Goal: Use online tool/utility: Utilize a website feature to perform a specific function

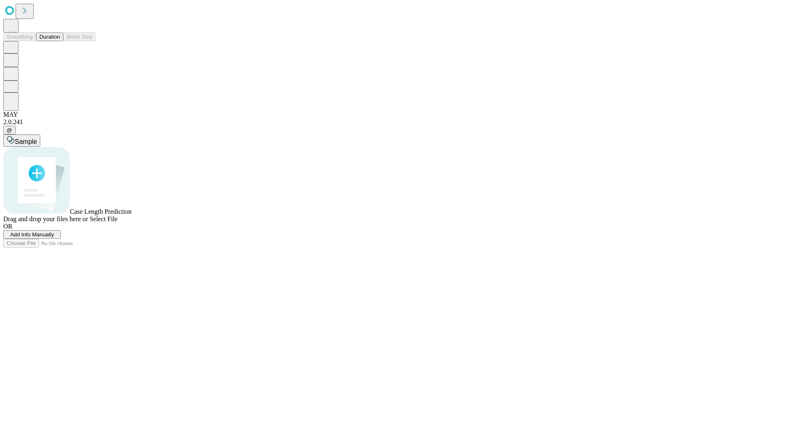
click at [60, 41] on button "Duration" at bounding box center [49, 36] width 27 height 9
click at [54, 238] on span "Add Info Manually" at bounding box center [32, 234] width 44 height 6
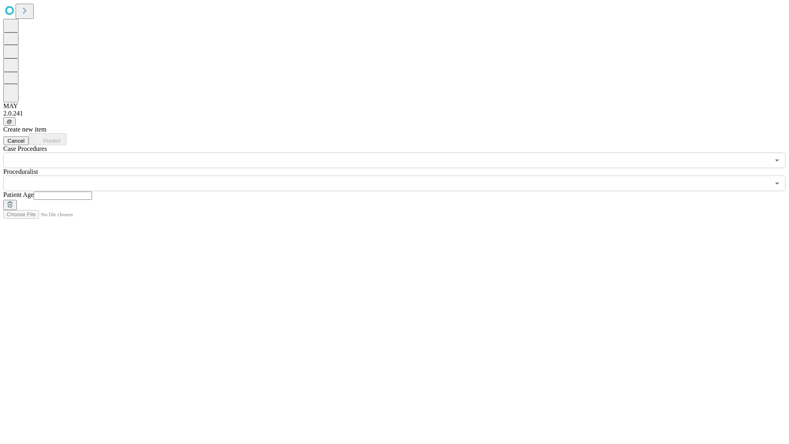
click at [92, 192] on input "text" at bounding box center [63, 196] width 58 height 8
type input "**"
click at [400, 176] on input "text" at bounding box center [386, 184] width 767 height 16
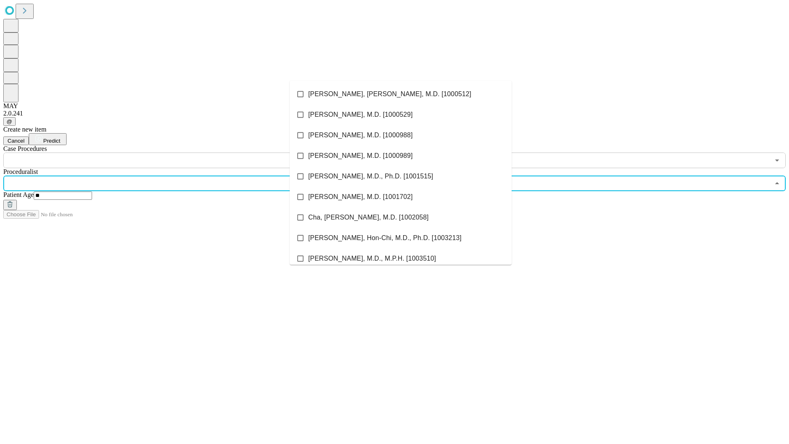
click at [401, 94] on li "[PERSON_NAME], [PERSON_NAME], M.D. [1000512]" at bounding box center [401, 94] width 222 height 21
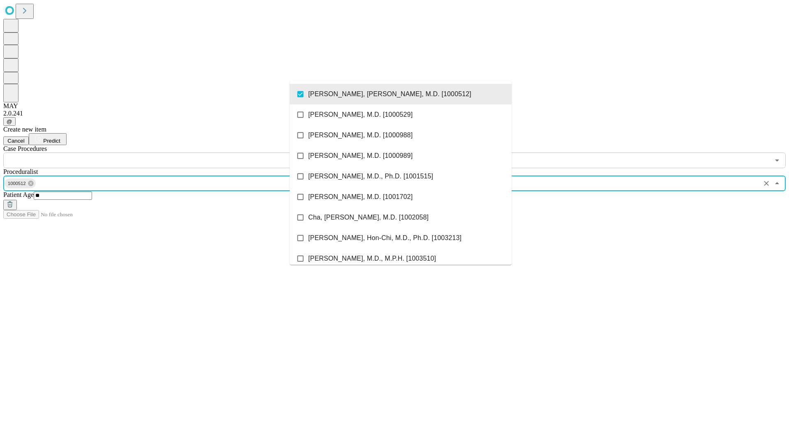
click at [173, 153] on input "text" at bounding box center [386, 161] width 767 height 16
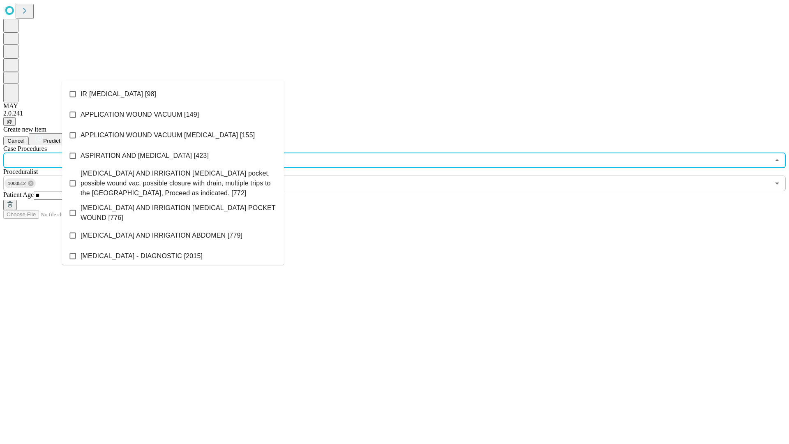
click at [173, 94] on li "IR [MEDICAL_DATA] [98]" at bounding box center [173, 94] width 222 height 21
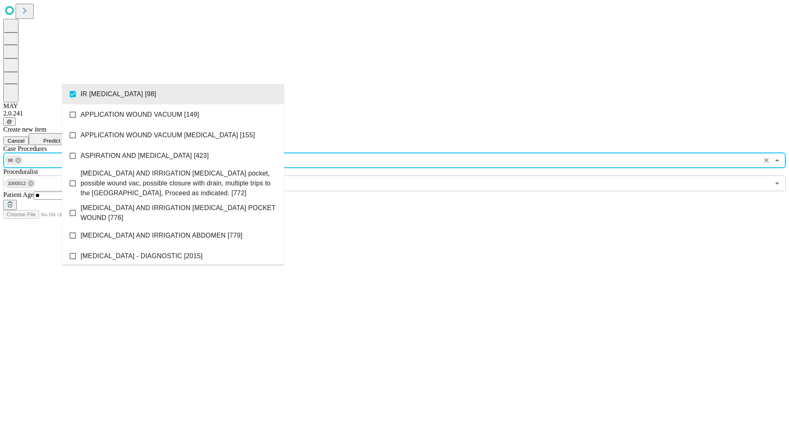
click at [60, 138] on span "Predict" at bounding box center [51, 141] width 17 height 6
